Goal: Transaction & Acquisition: Book appointment/travel/reservation

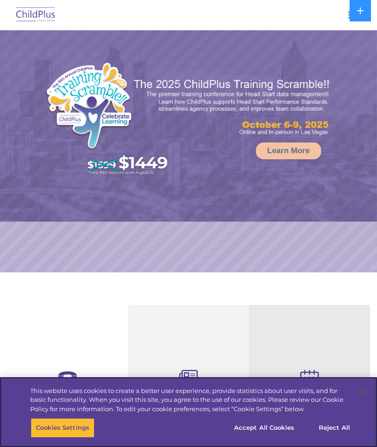
select select "MEDIUM"
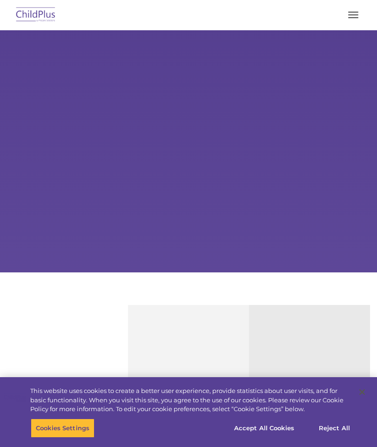
type input ""
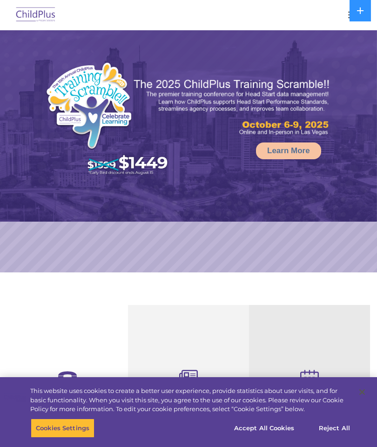
select select "MEDIUM"
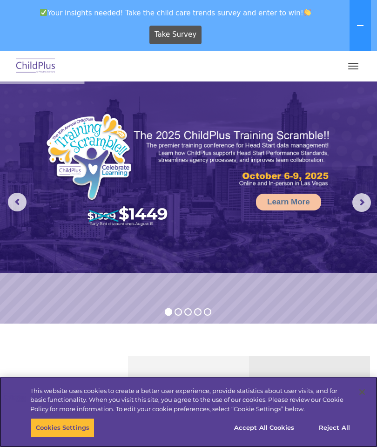
click at [270, 424] on button "Accept All Cookies" at bounding box center [264, 428] width 70 height 20
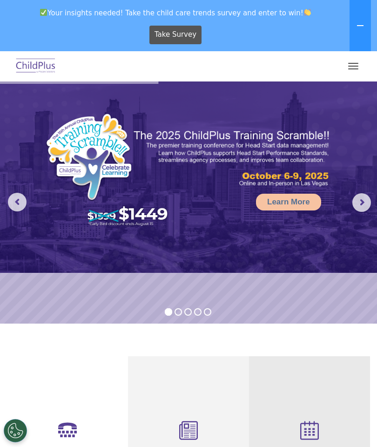
click at [351, 68] on button "button" at bounding box center [354, 66] width 20 height 15
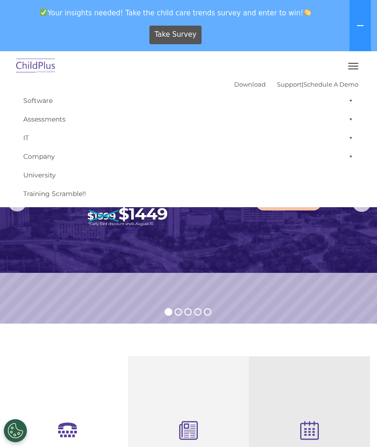
click at [355, 61] on button "button" at bounding box center [354, 66] width 20 height 15
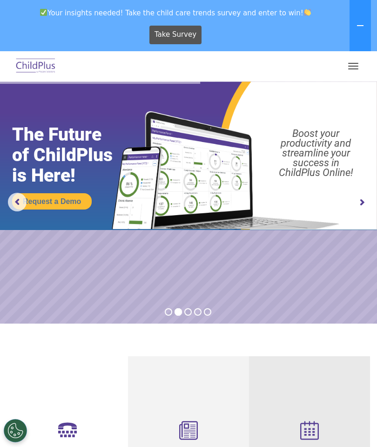
click at [353, 63] on span "button" at bounding box center [353, 63] width 10 height 1
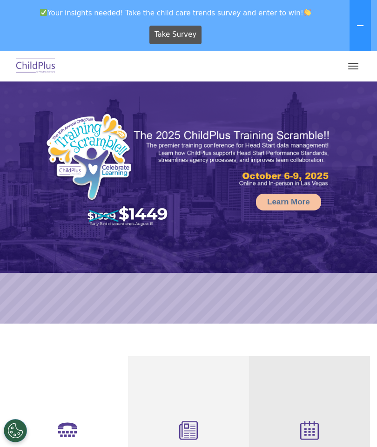
select select "MEDIUM"
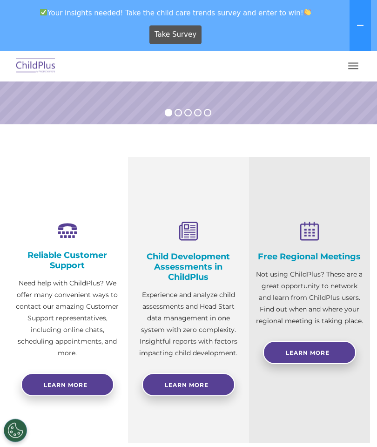
scroll to position [187, 0]
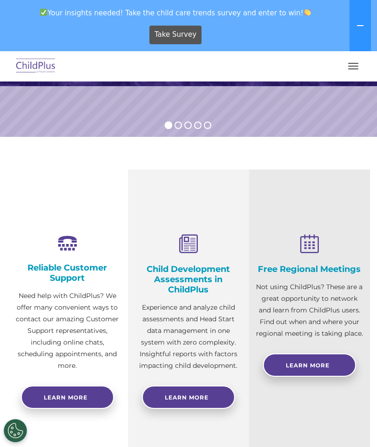
click at [353, 64] on button "button" at bounding box center [354, 66] width 20 height 15
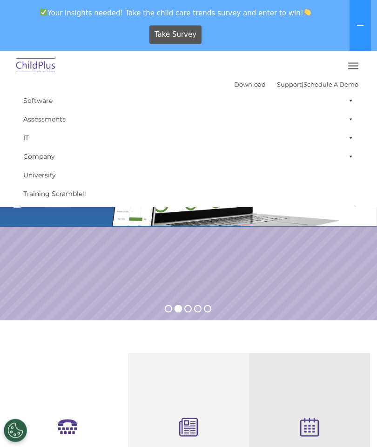
scroll to position [0, 0]
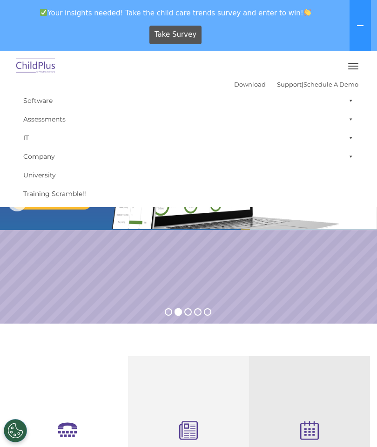
click at [295, 267] on rs-slide "Request a Demo The Future of ChildPlus is Here! Boost your productivity and str…" at bounding box center [188, 202] width 377 height 242
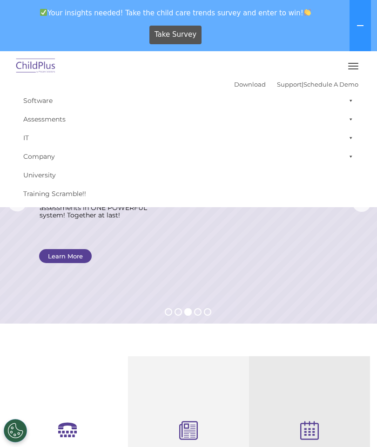
scroll to position [14, 0]
